Goal: Find specific page/section: Find specific page/section

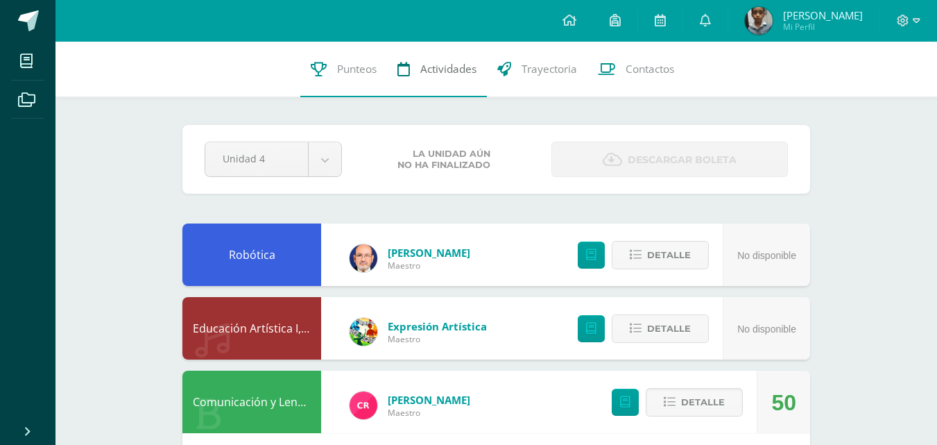
click at [430, 68] on span "Actividades" at bounding box center [448, 69] width 56 height 15
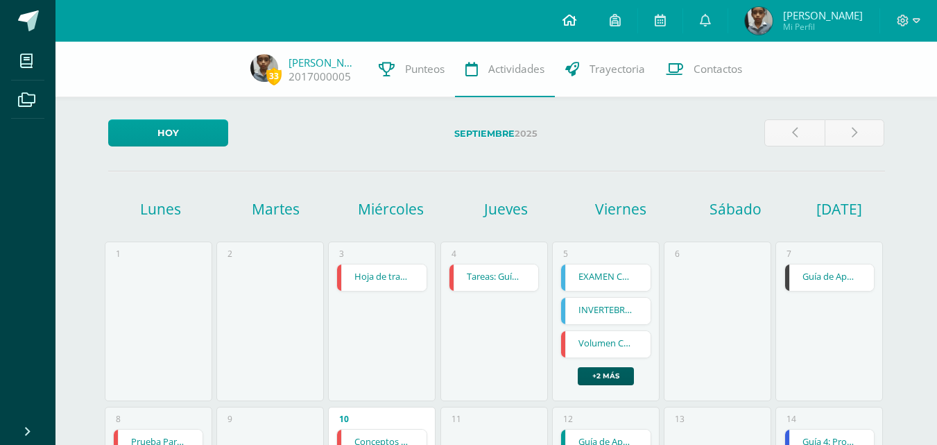
click at [569, 24] on icon at bounding box center [569, 20] width 14 height 12
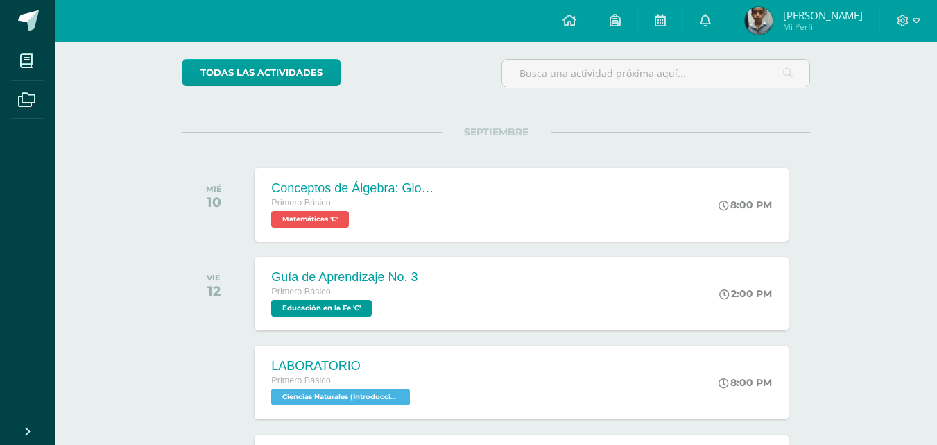
scroll to position [80, 0]
